Goal: Task Accomplishment & Management: Manage account settings

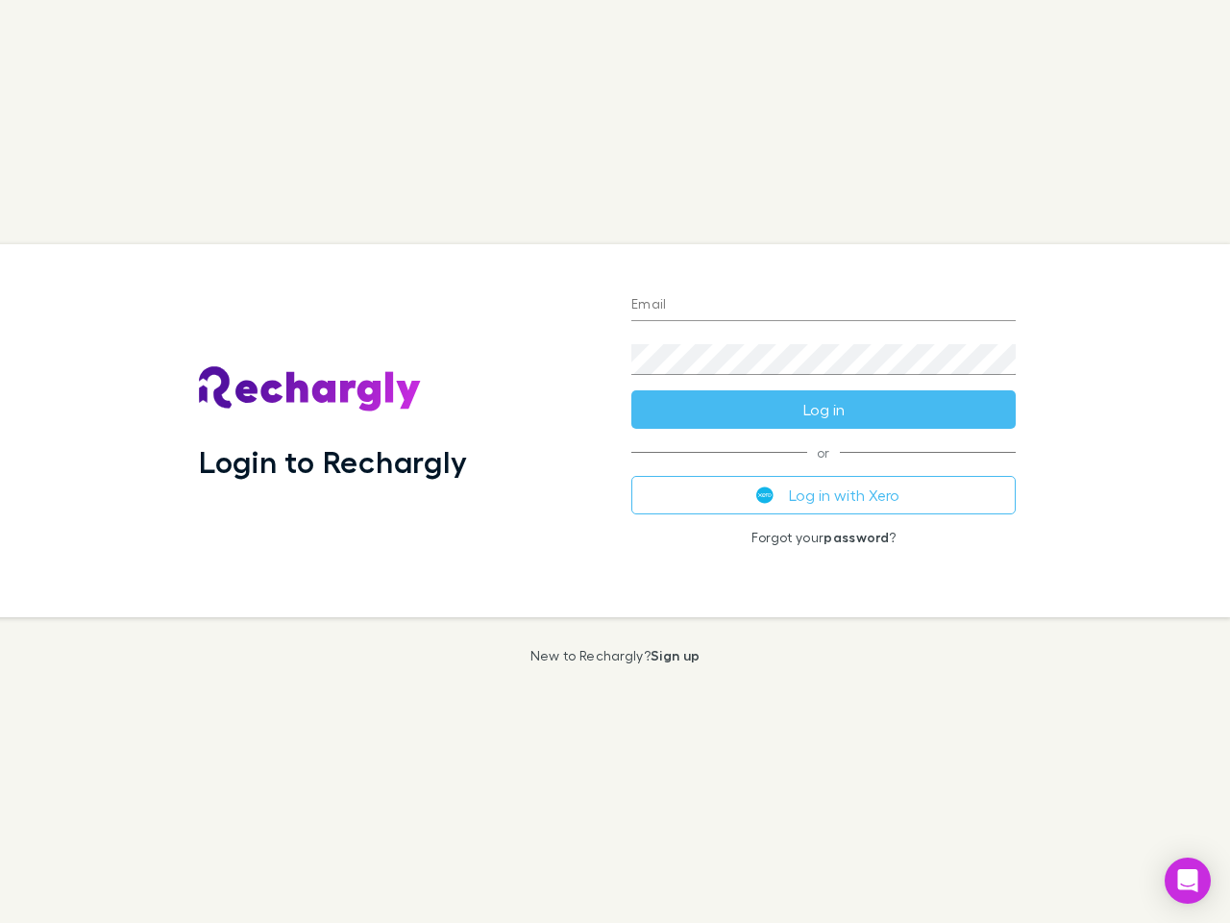
click at [615, 461] on div "Login to Rechargly" at bounding box center [400, 430] width 432 height 373
click at [824, 306] on input "Email" at bounding box center [823, 305] width 384 height 31
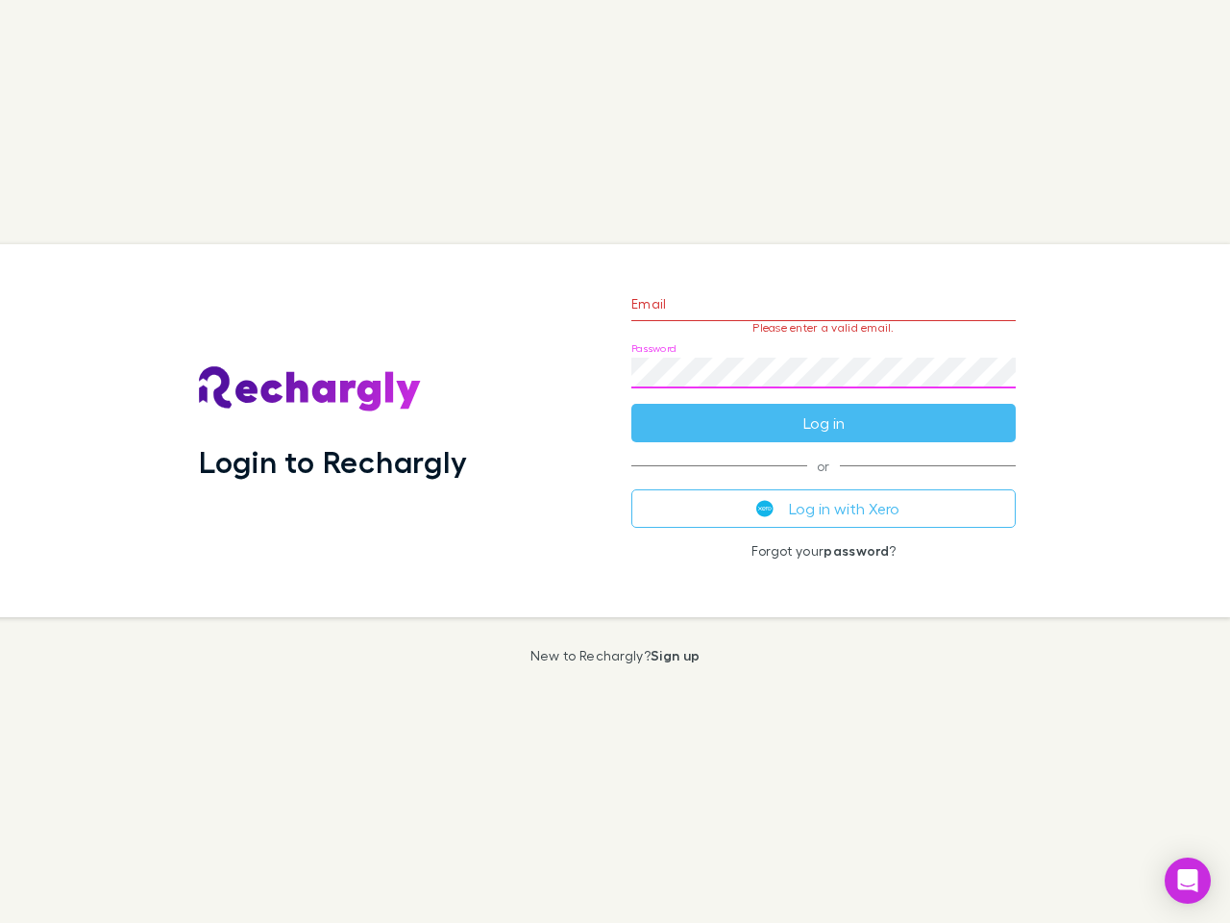
click at [824, 409] on form "Email Please enter a valid email. Password Log in" at bounding box center [823, 358] width 384 height 167
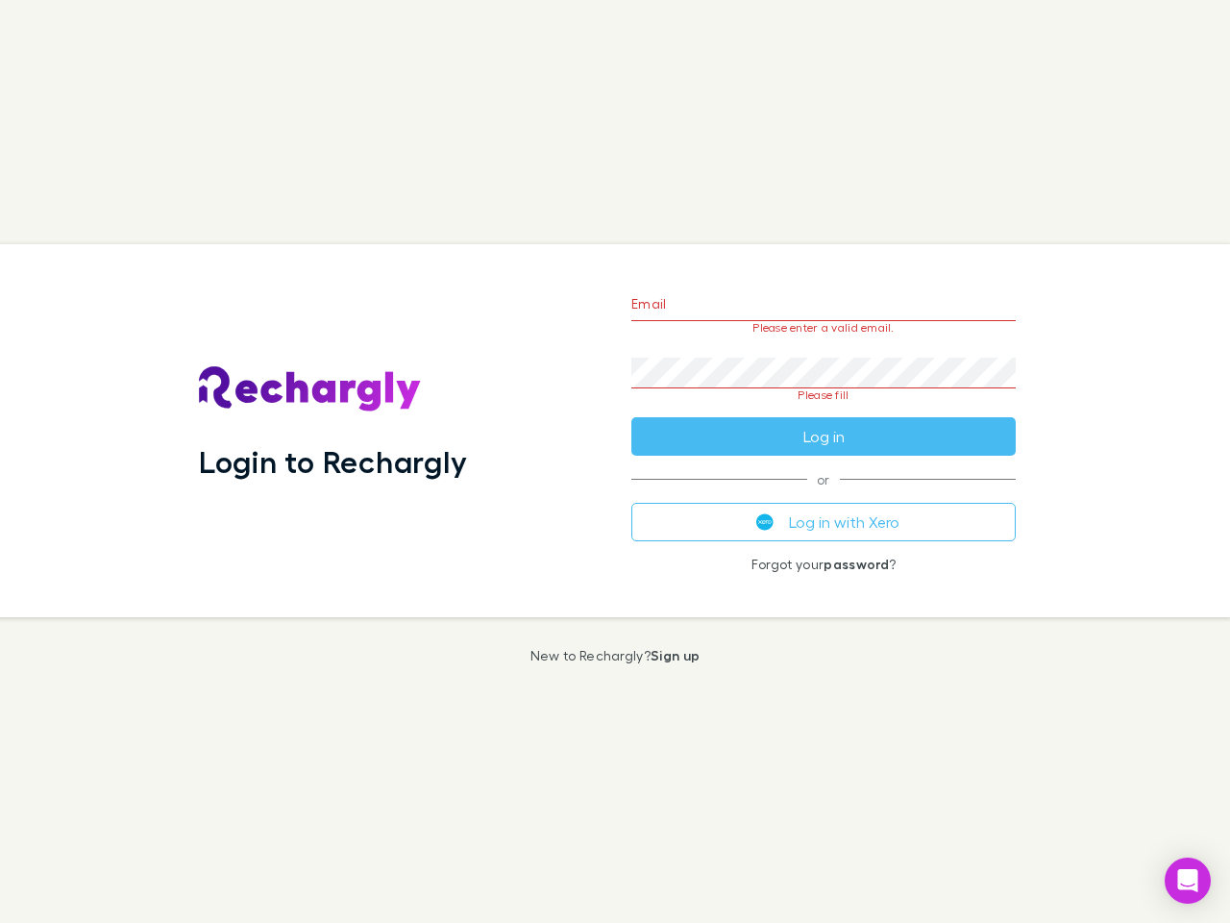
click at [824, 495] on div "Email Please enter a valid email. Password Please fill Log in or Log in with Xe…" at bounding box center [823, 430] width 415 height 373
click at [1188, 880] on icon "Open Intercom Messenger" at bounding box center [1188, 880] width 20 height 23
